Goal: Use online tool/utility: Utilize a website feature to perform a specific function

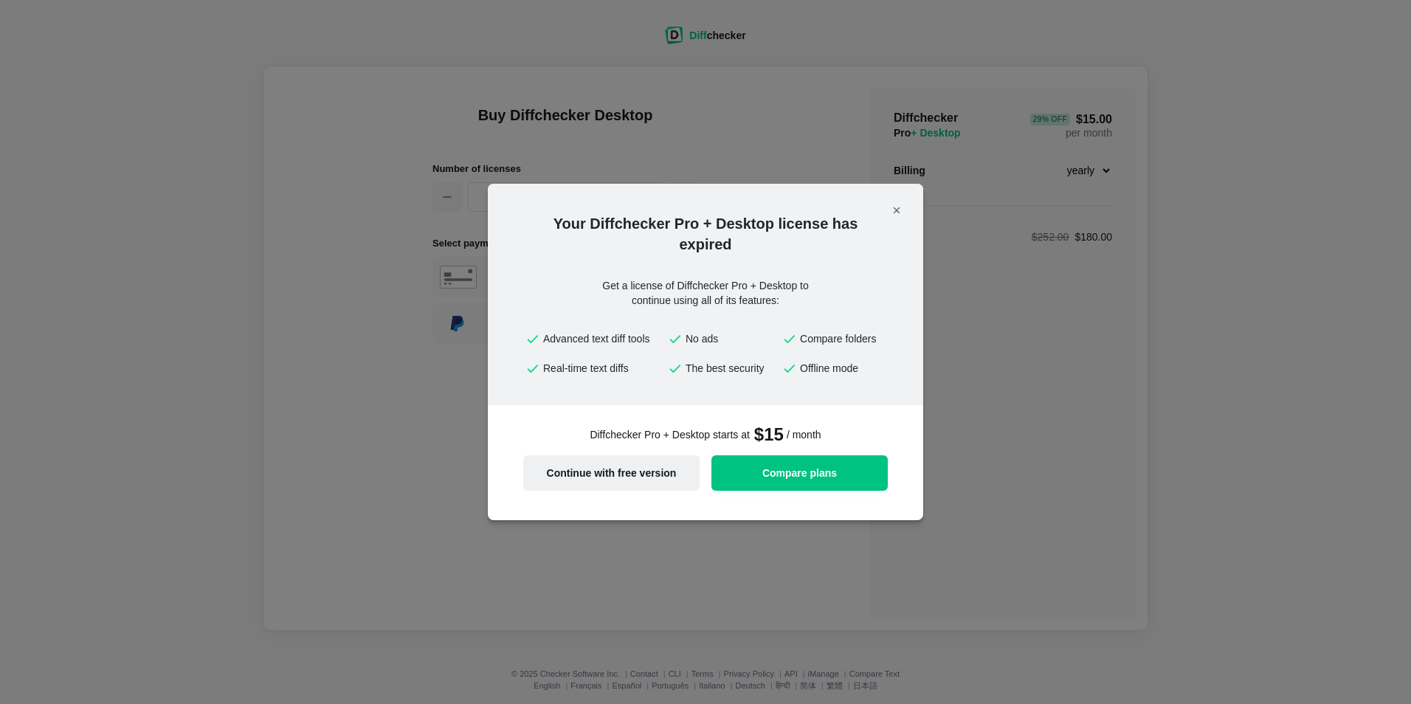
click at [645, 477] on span "Continue with free version" at bounding box center [611, 473] width 159 height 10
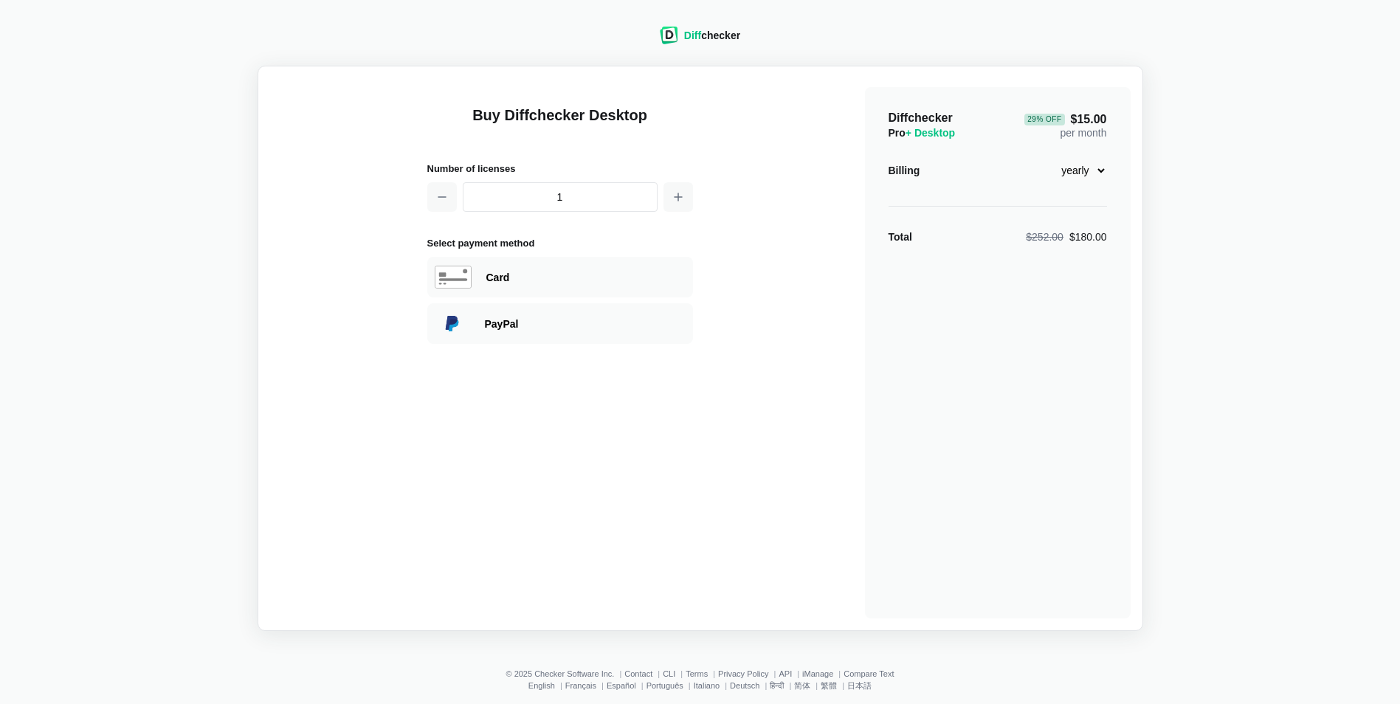
click at [1003, 50] on div "Diff checker Buy Diffchecker Desktop Number of licenses 1 Select payment method…" at bounding box center [700, 320] width 1382 height 622
click at [714, 36] on div "Diff checker" at bounding box center [712, 35] width 56 height 15
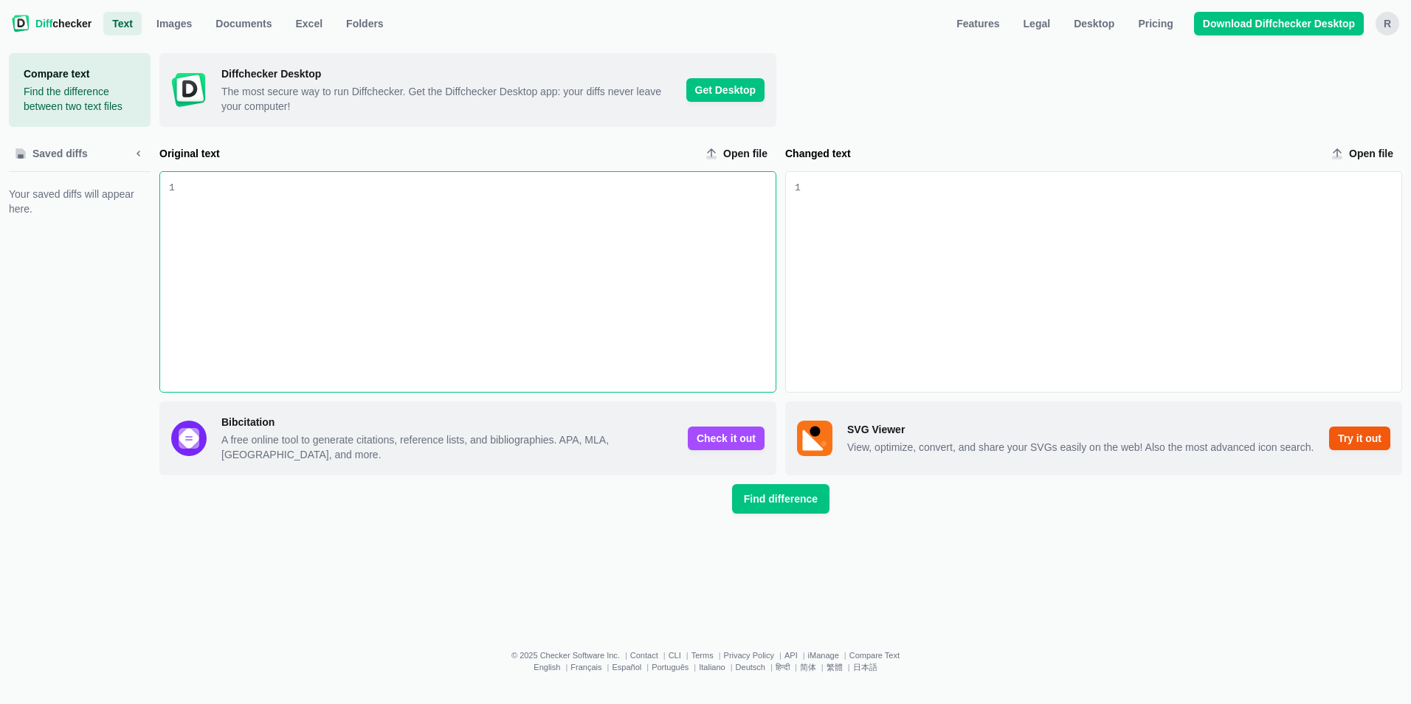
click at [293, 172] on div "Original text input" at bounding box center [475, 282] width 601 height 220
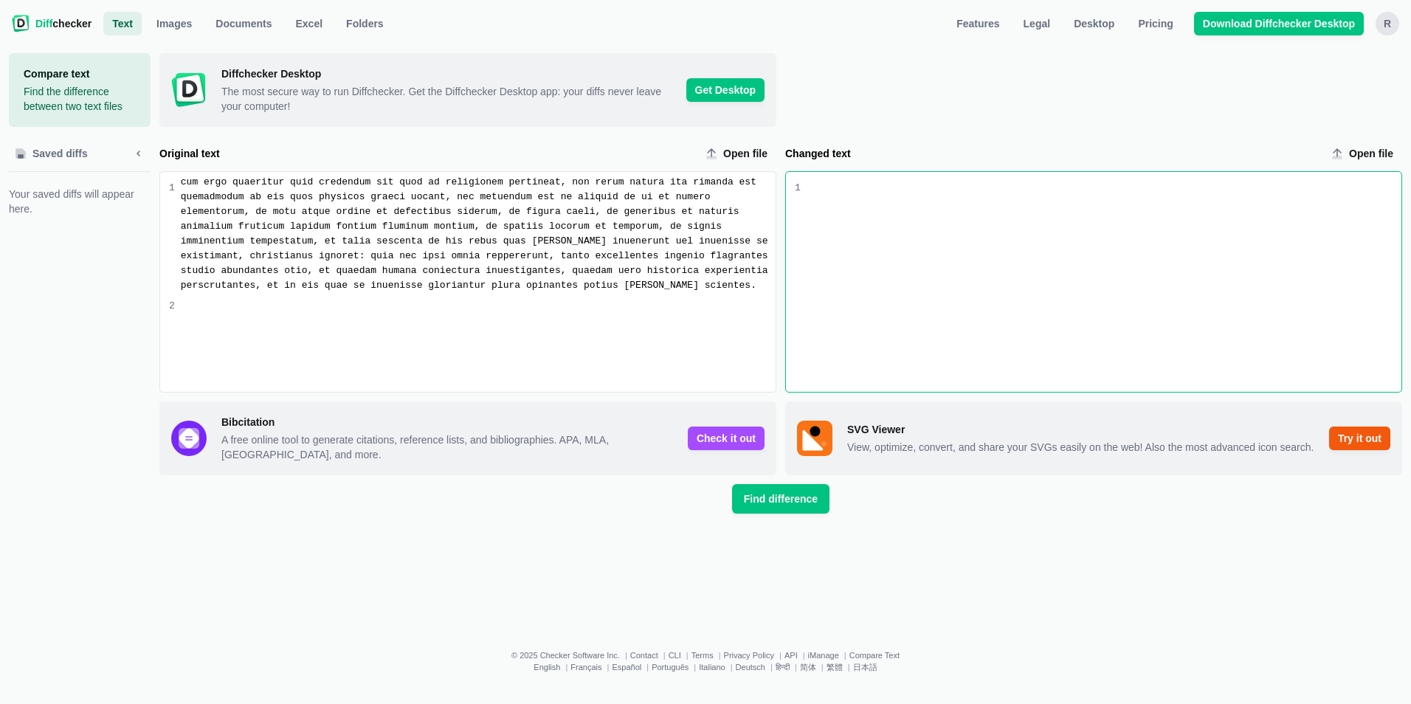
click at [973, 172] on div "Changed text input" at bounding box center [1100, 282] width 601 height 220
click at [886, 172] on div "Changed text input" at bounding box center [1100, 282] width 601 height 220
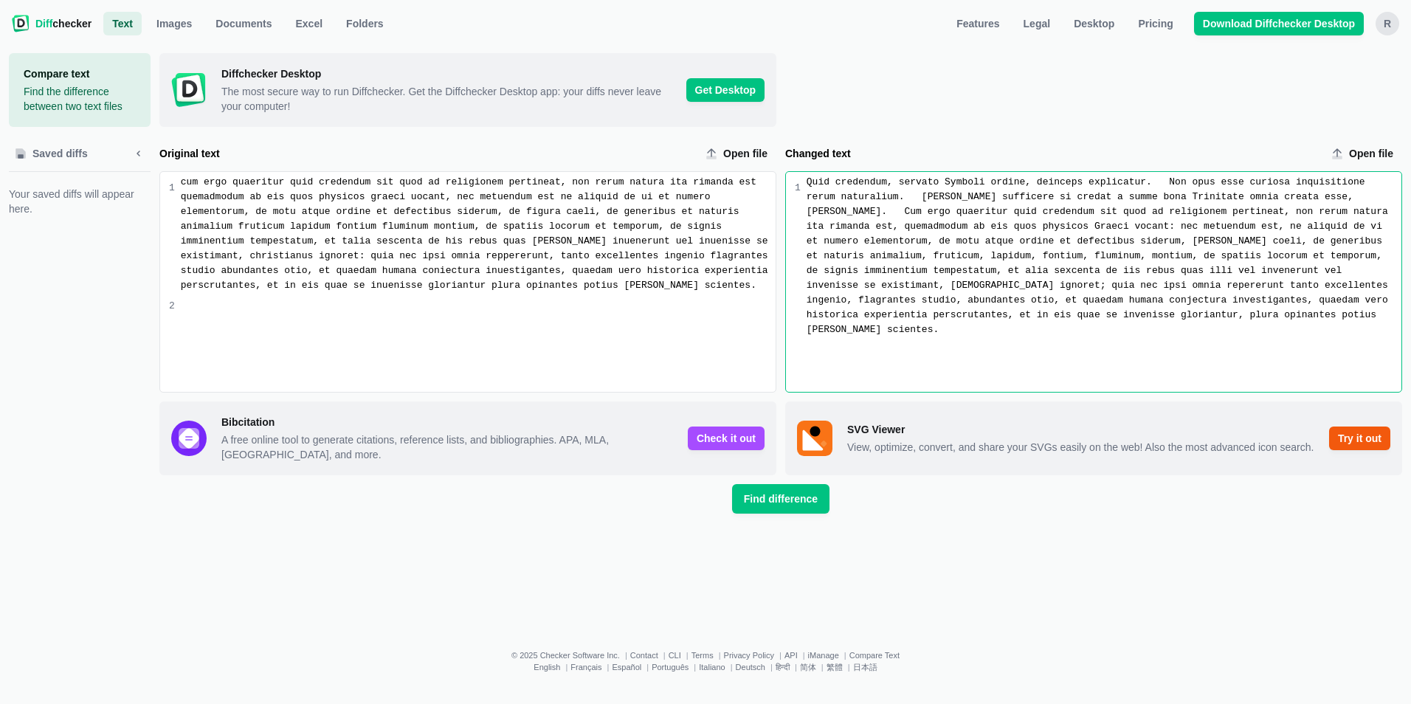
drag, startPoint x: 812, startPoint y: 111, endPoint x: 860, endPoint y: 173, distance: 78.4
click at [812, 175] on div "Quid credendum, servato Symboli ordine, deinceps explicatur. Non opus esse curi…" at bounding box center [1103, 256] width 595 height 162
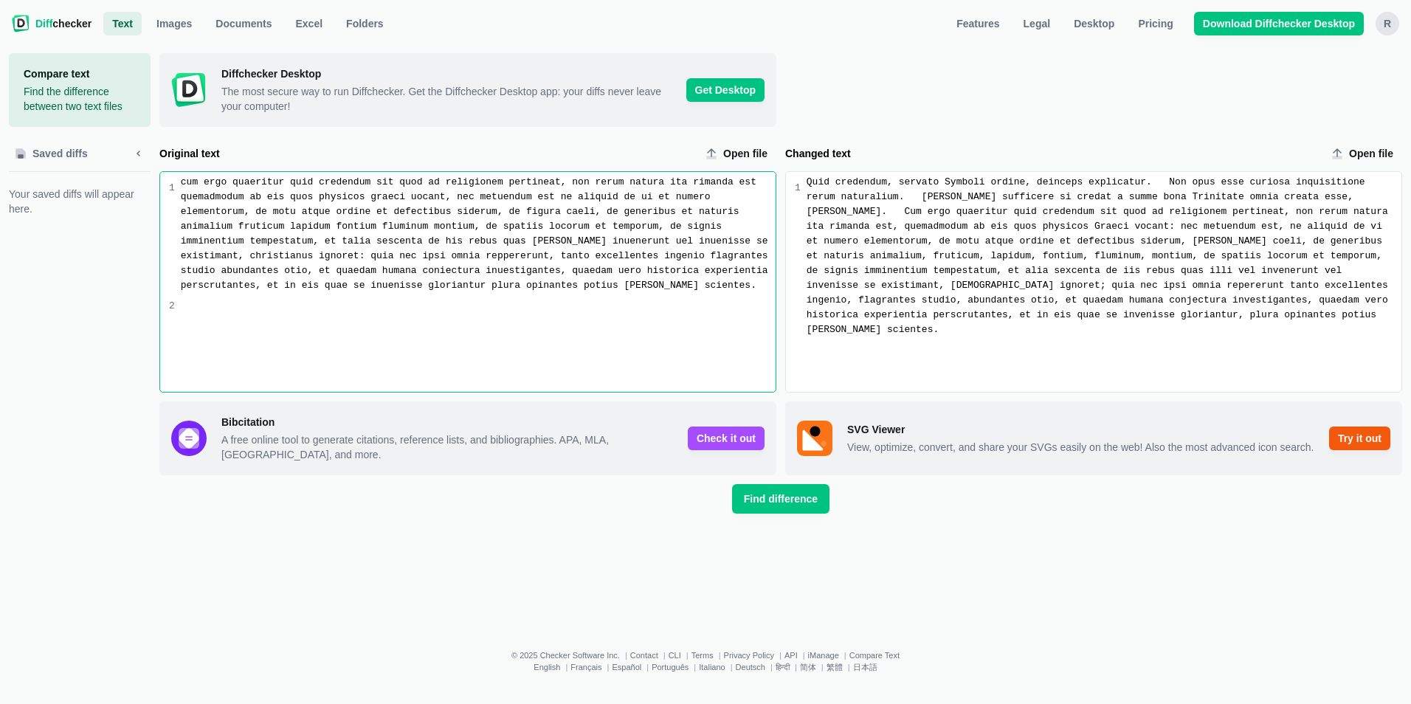
click at [282, 175] on div "cum ergo quaeritur quid credendum sit quod ad religionem pertineat, non rerum n…" at bounding box center [478, 234] width 595 height 118
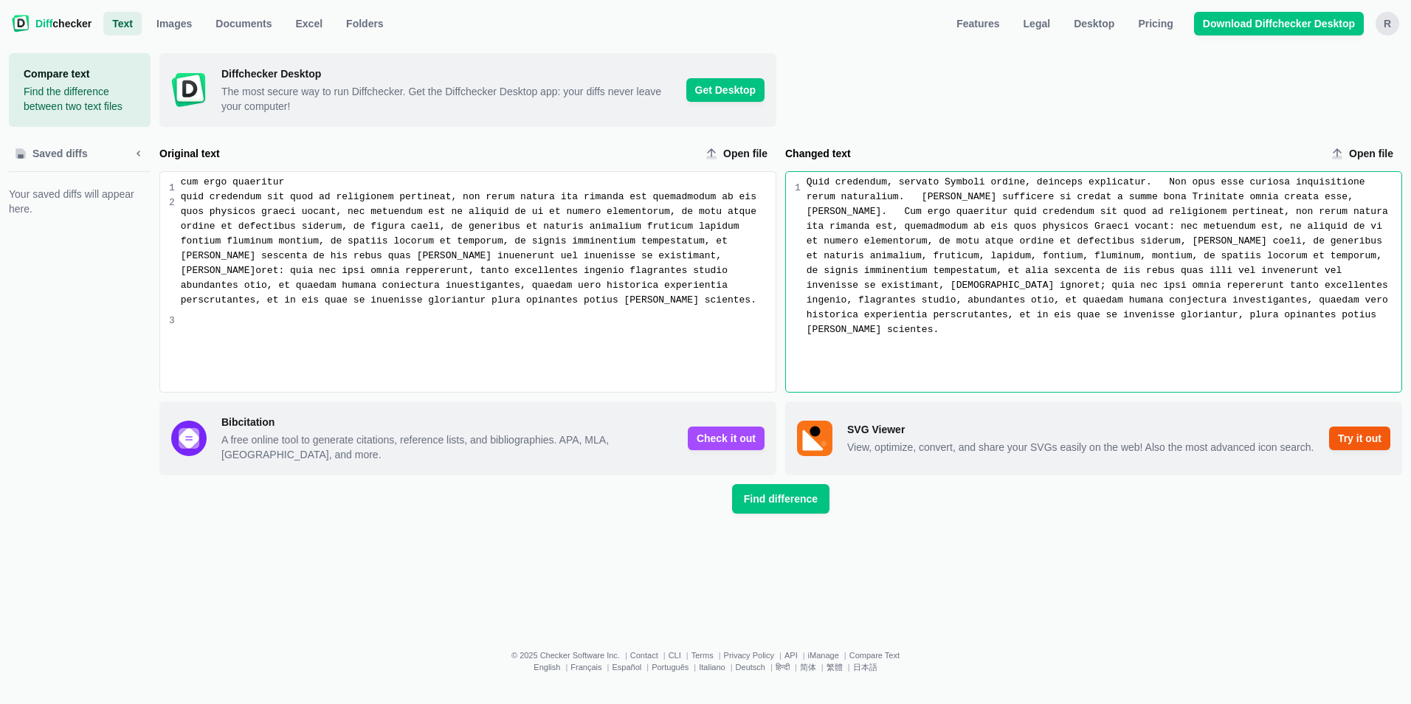
click at [806, 175] on div "Quid credendum, servato Symboli ordine, deinceps explicatur. Non opus esse curi…" at bounding box center [1103, 256] width 595 height 162
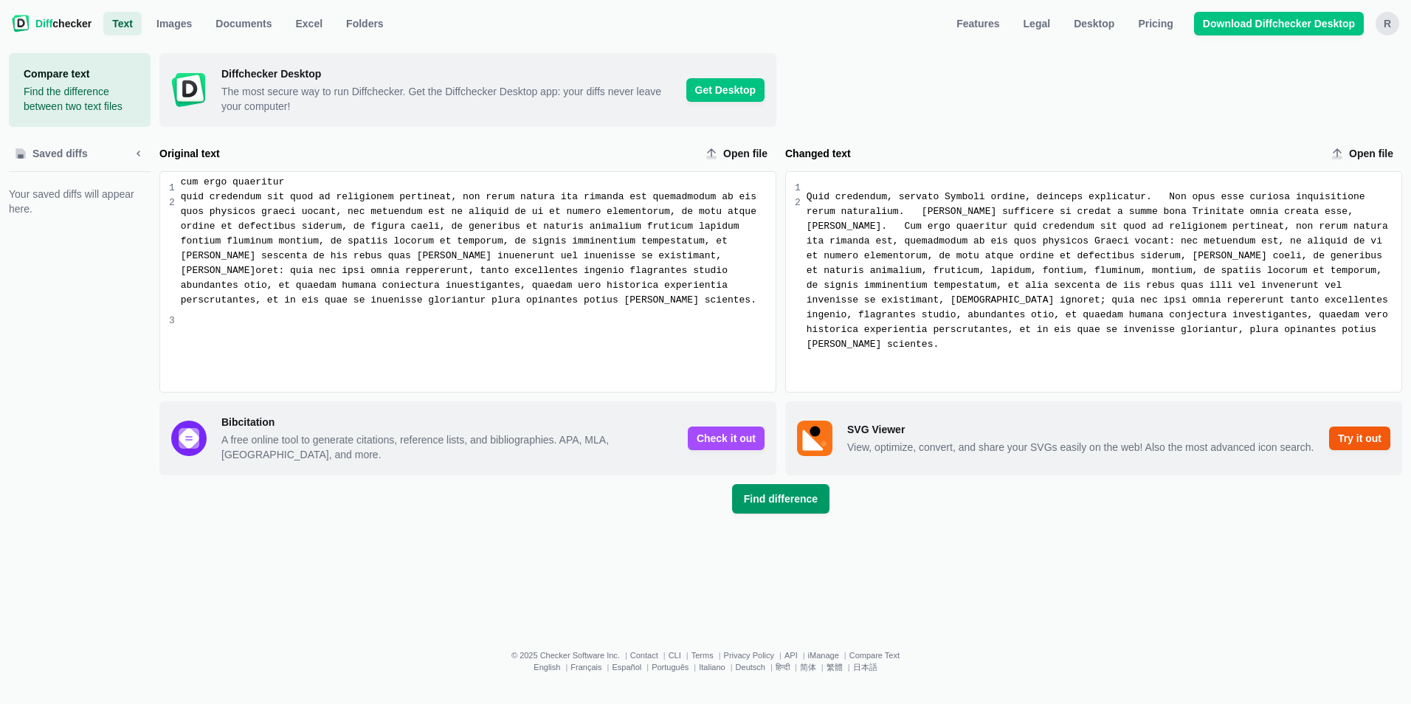
click at [795, 491] on span "Find difference" at bounding box center [781, 498] width 80 height 15
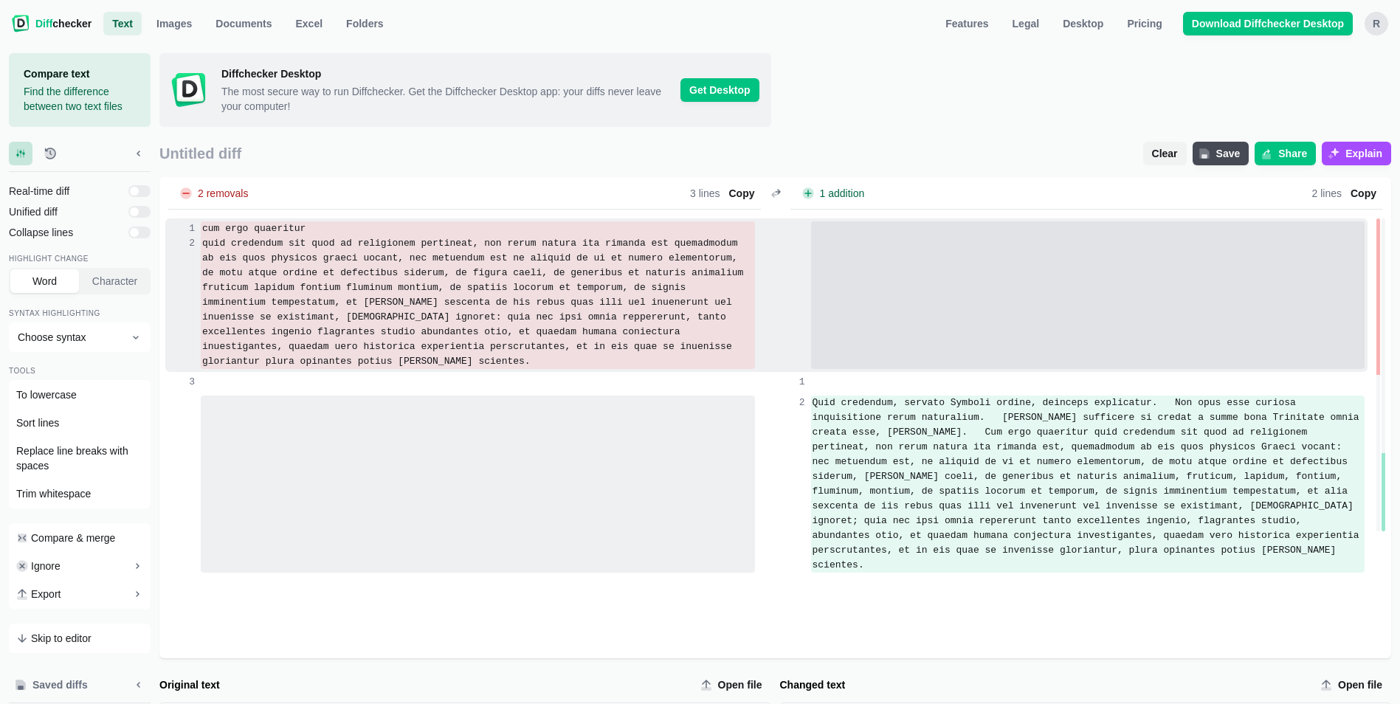
click at [823, 236] on div at bounding box center [1088, 302] width 554 height 133
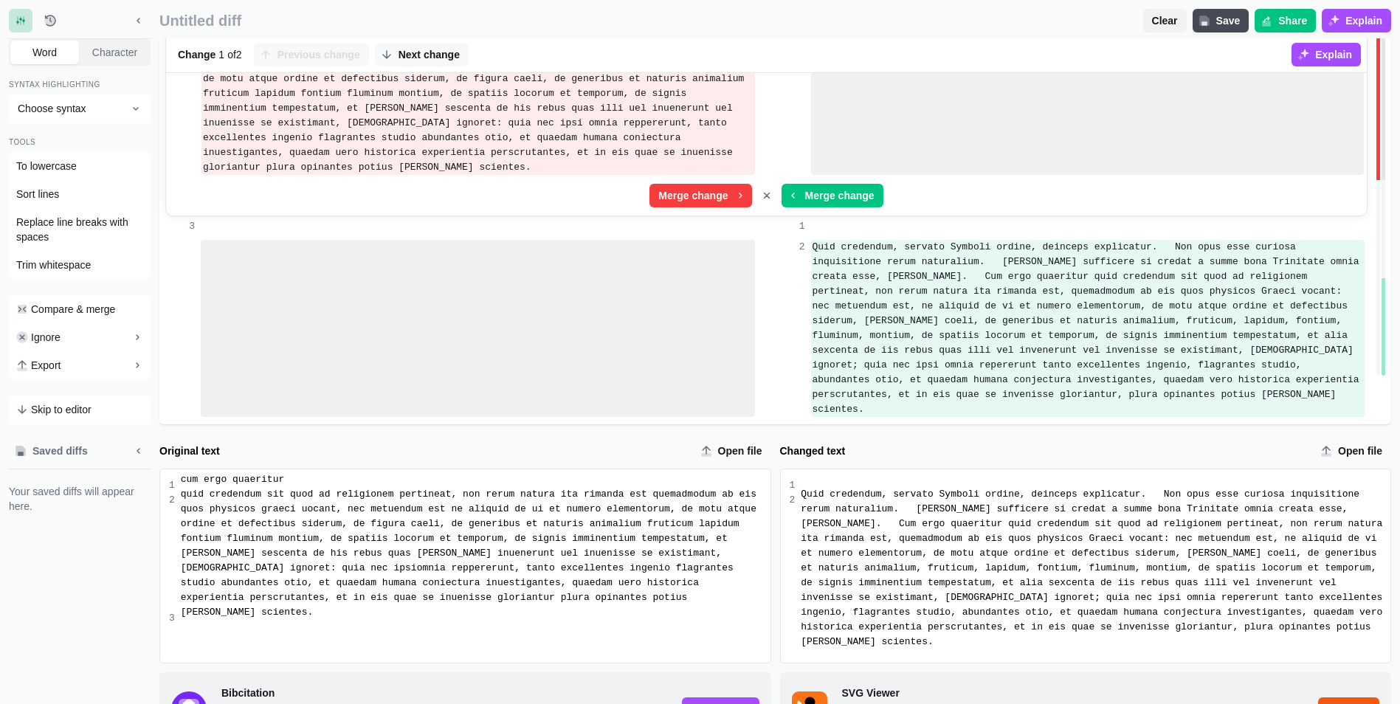
scroll to position [249, 0]
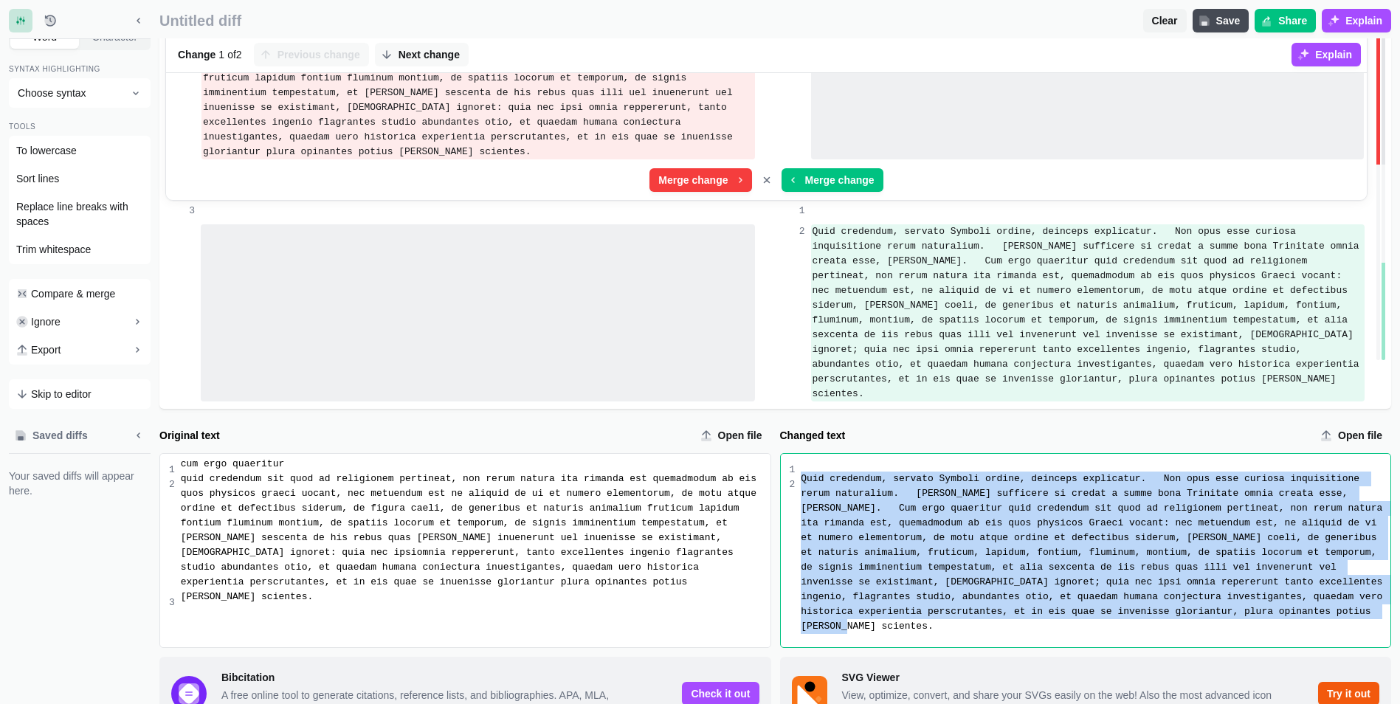
drag, startPoint x: 802, startPoint y: 408, endPoint x: 1101, endPoint y: 558, distance: 334.2
click at [1100, 558] on div "Quid credendum, servato Symboli ordine, deinceps explicatur. Non opus esse curi…" at bounding box center [1092, 550] width 595 height 193
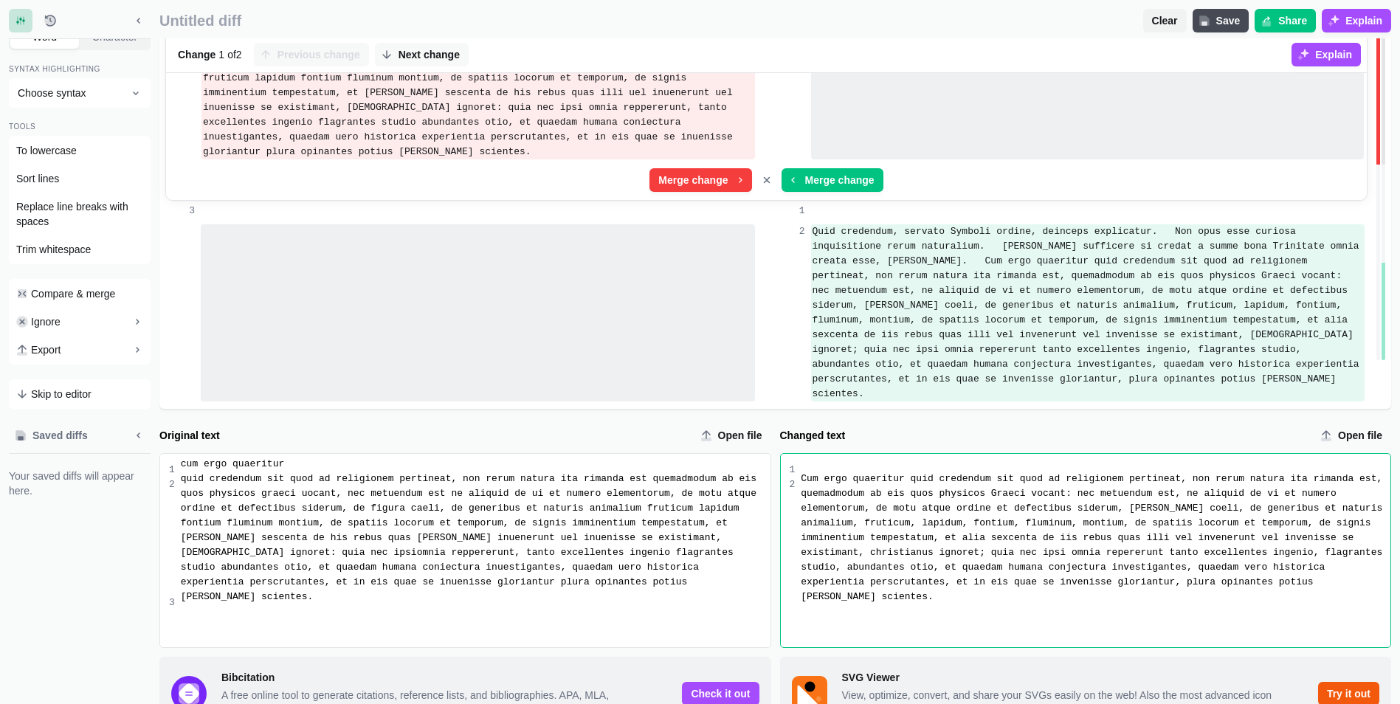
click at [182, 471] on div "quid credendum sit quod ad religionem pertineat, non rerum natura ita rimanda e…" at bounding box center [475, 537] width 589 height 133
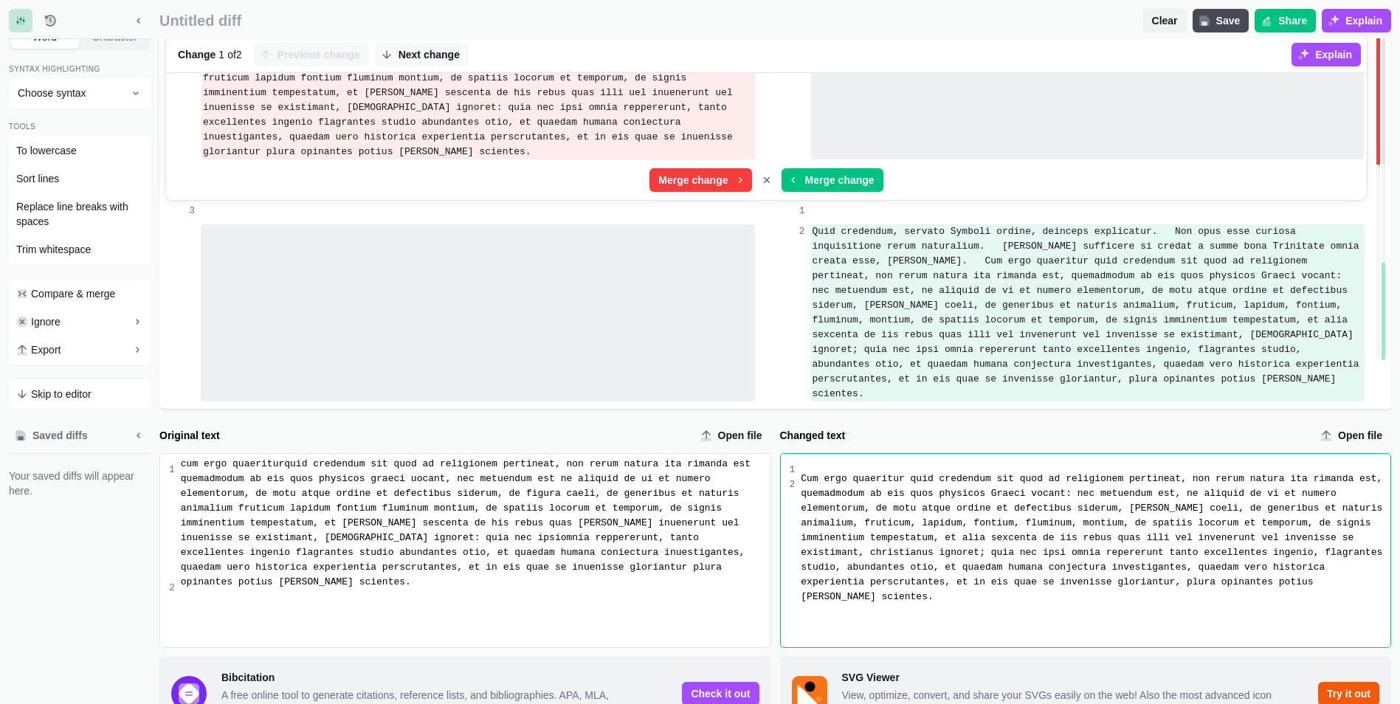
click at [797, 454] on div "Cum ergo quaeritur quid credendum sit quod ad religionem pertineat, non rerum n…" at bounding box center [1092, 550] width 595 height 193
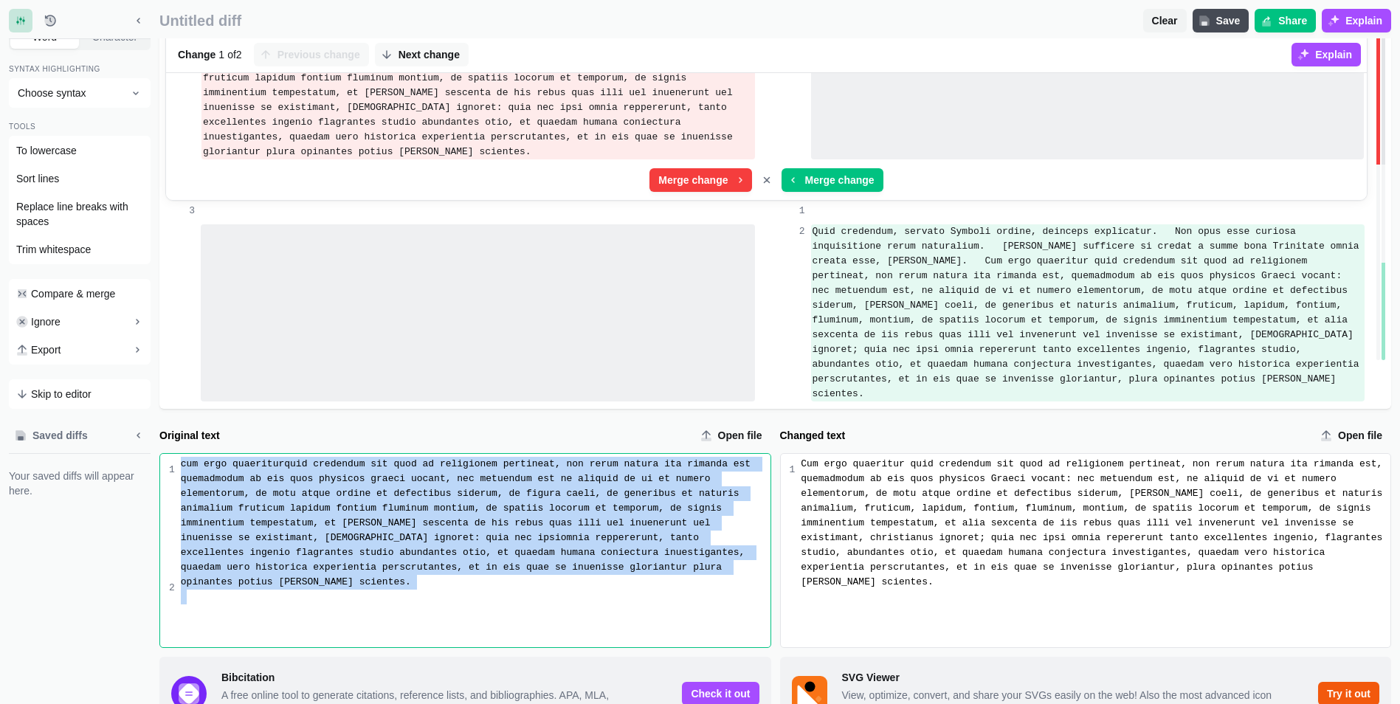
drag, startPoint x: 179, startPoint y: 396, endPoint x: 512, endPoint y: 521, distance: 356.0
click at [510, 519] on div "cum ergo quaeritur quid credendum sit quod ad religionem pertineat, non rerum n…" at bounding box center [472, 550] width 595 height 193
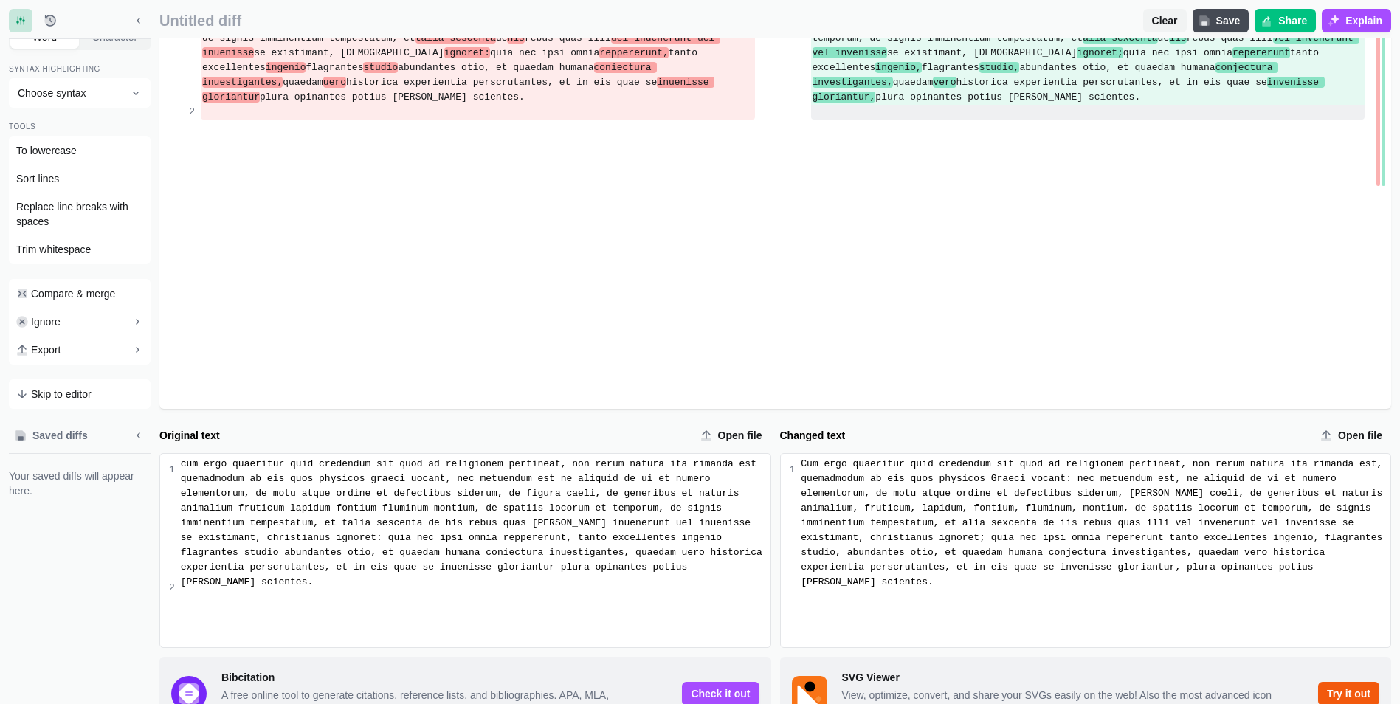
scroll to position [0, 0]
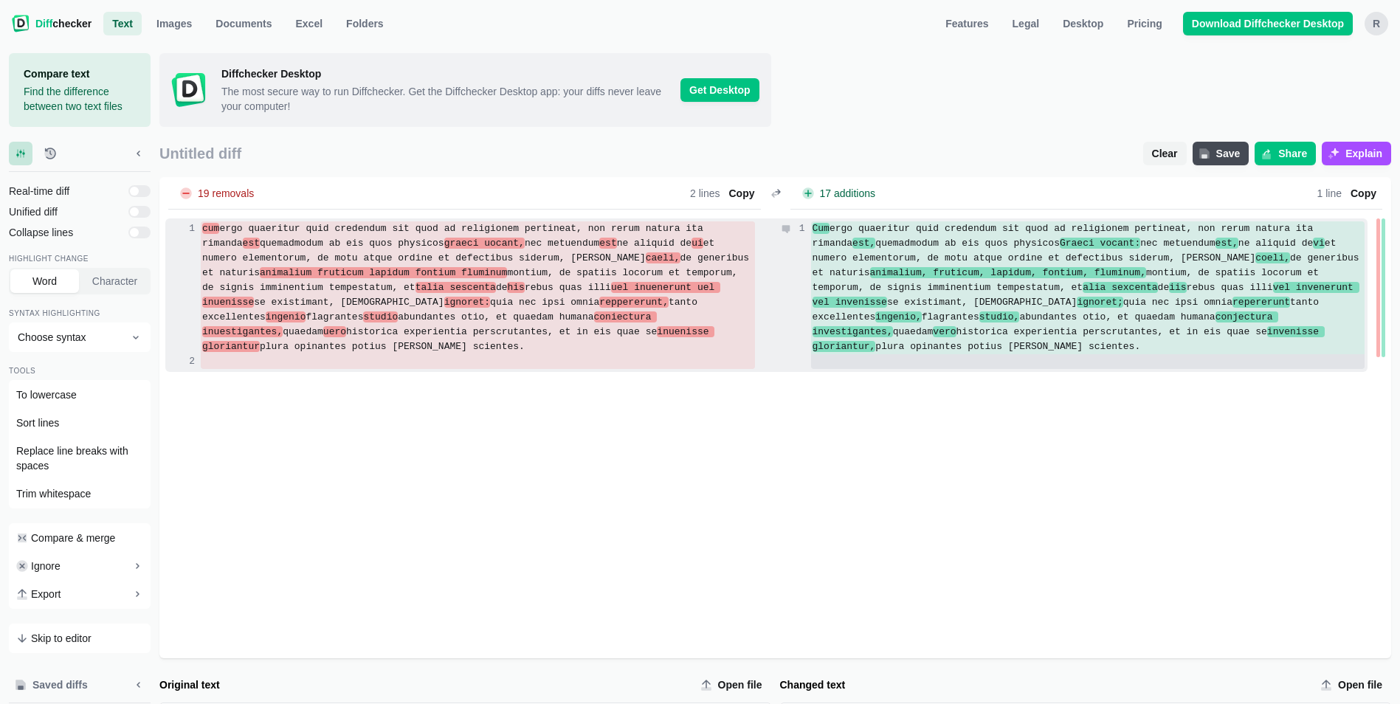
click at [821, 223] on span "Cum" at bounding box center [820, 228] width 17 height 11
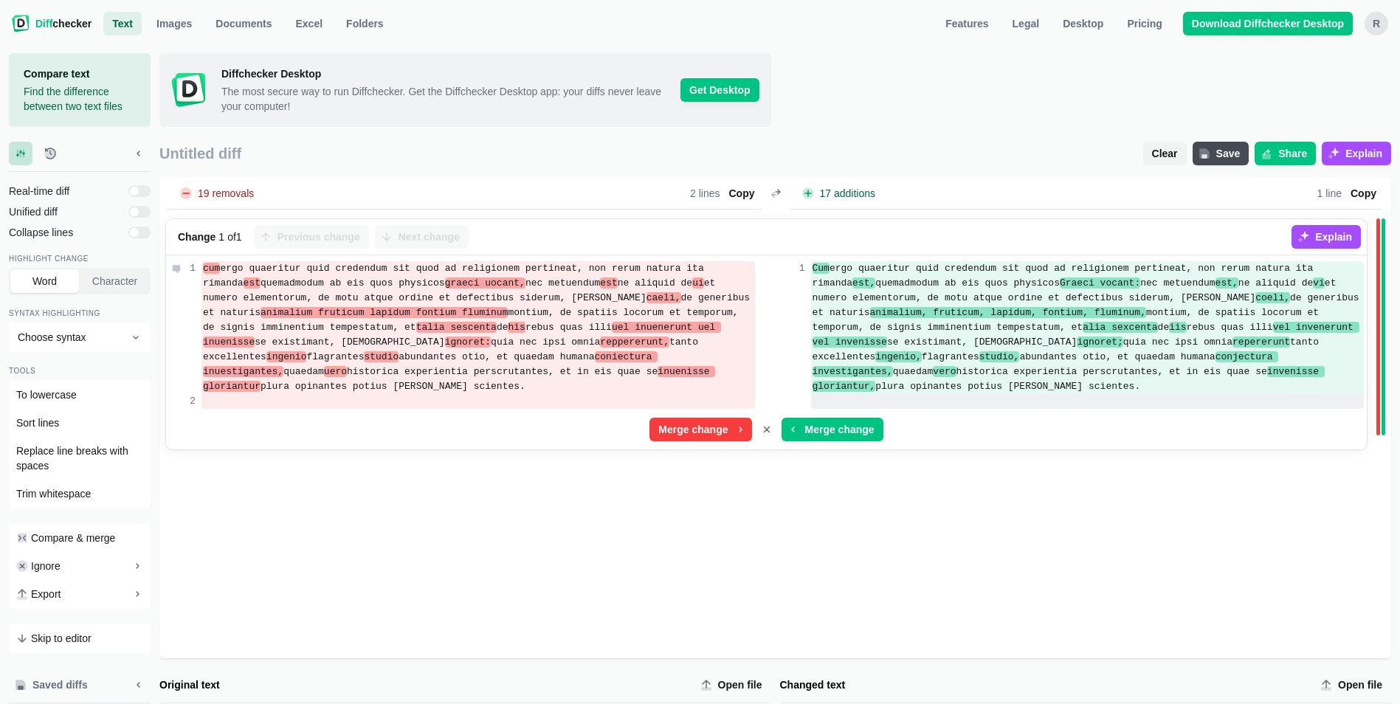
click at [214, 263] on span "cum" at bounding box center [211, 268] width 17 height 11
click at [815, 263] on span "Cum" at bounding box center [820, 268] width 17 height 11
click at [1171, 322] on span "vel invenerunt vel invenisse" at bounding box center [1085, 335] width 547 height 26
click at [601, 578] on div "19 removals Lines Total 2 Removed - 100.0 % 2 Words Total 112 Removed - 25.0 % …" at bounding box center [774, 417] width 1231 height 481
click at [871, 435] on div "19 removals Lines Total 2 Removed - 100.0 % 2 Words Total 112 Removed - 25.0 % …" at bounding box center [774, 417] width 1231 height 481
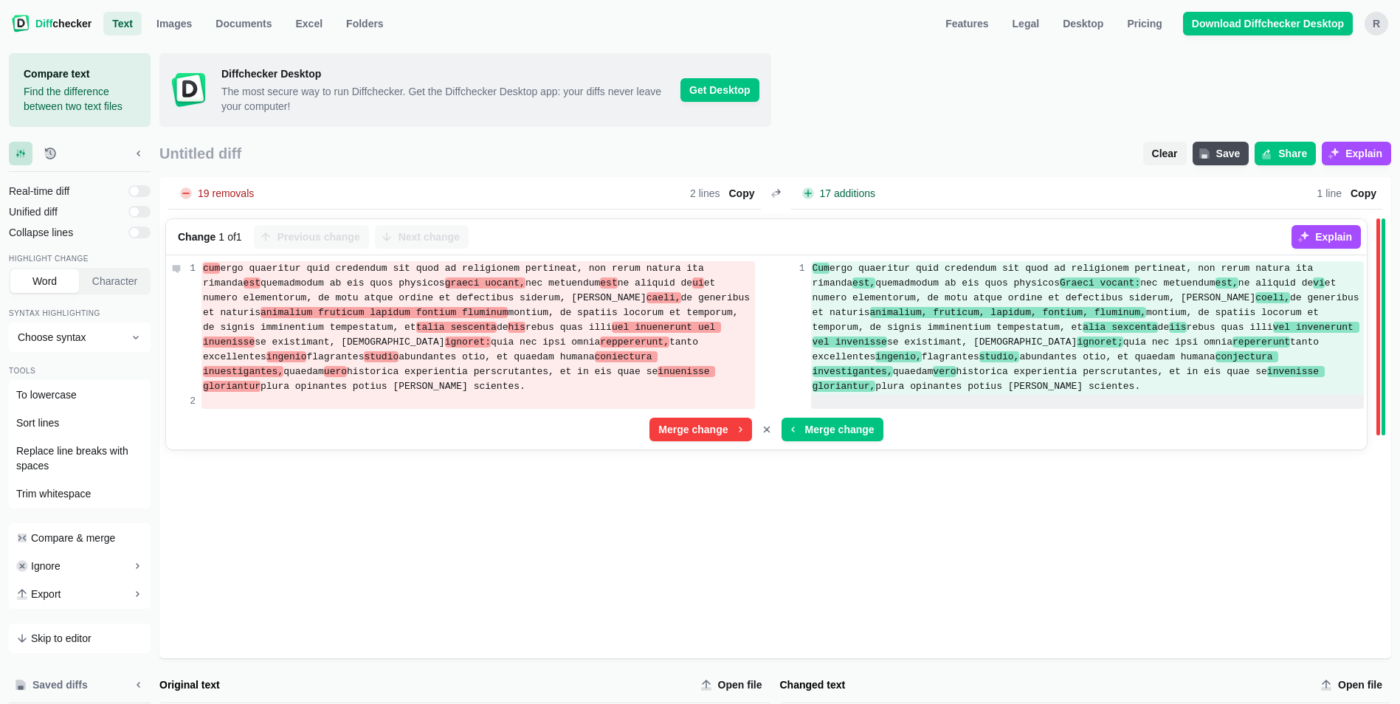
click at [416, 322] on span "talia sescenta" at bounding box center [456, 327] width 80 height 11
click at [1082, 322] on span "alia sexcenta" at bounding box center [1119, 327] width 75 height 11
click at [1169, 322] on span "iis" at bounding box center [1177, 327] width 17 height 11
click at [367, 261] on div "cum ergo quaeritur quid credendum sit quod ad religionem pertineat, non rerum n…" at bounding box center [477, 327] width 553 height 133
drag, startPoint x: 336, startPoint y: 255, endPoint x: 426, endPoint y: 250, distance: 90.9
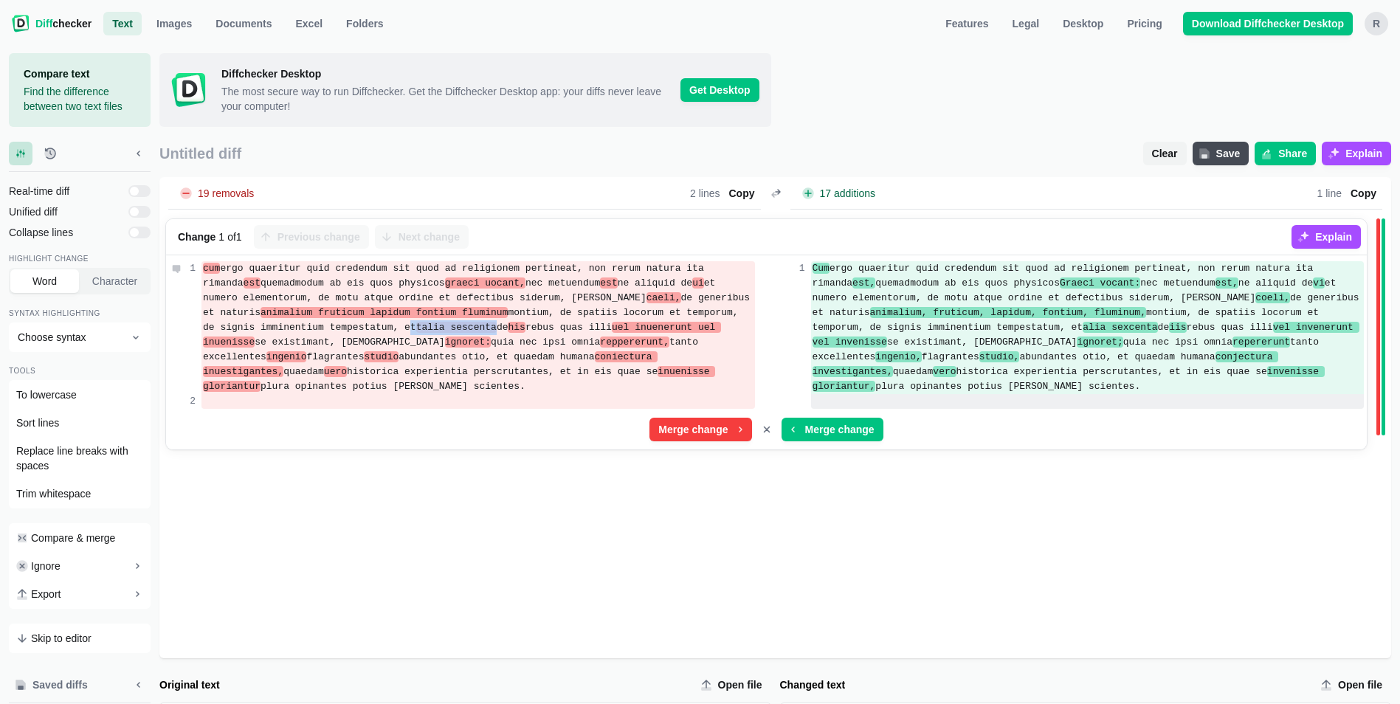
click at [426, 261] on div "cum ergo quaeritur quid credendum sit quod ad religionem pertineat, non rerum n…" at bounding box center [477, 327] width 553 height 133
